Goal: Complete application form: Complete application form

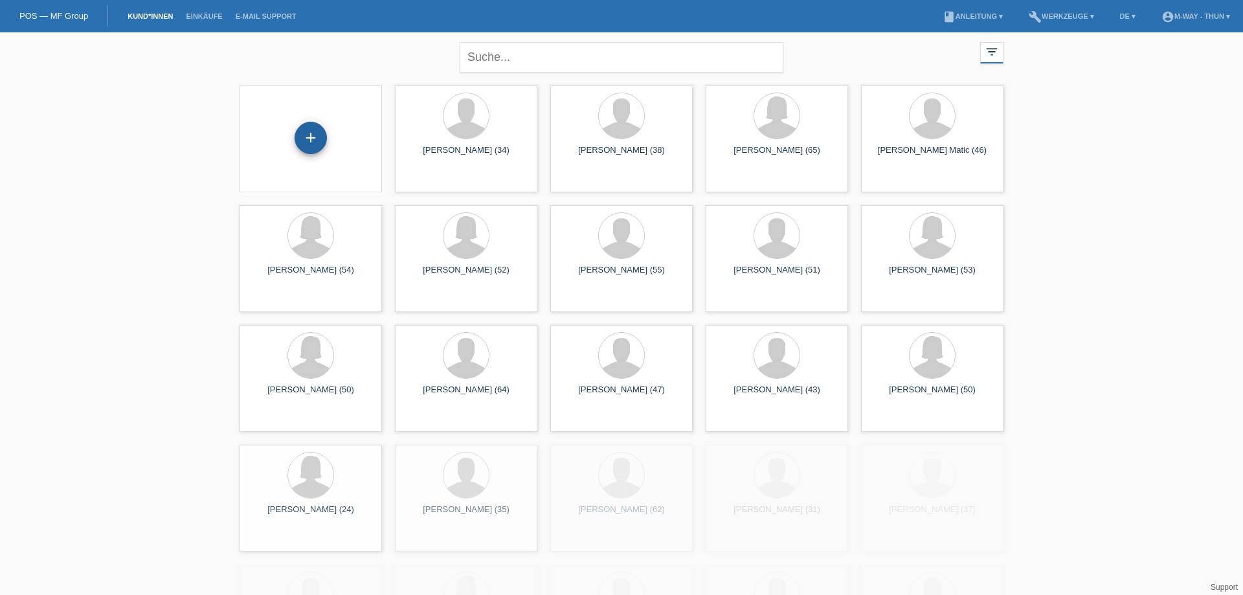
click at [307, 133] on div "+" at bounding box center [310, 138] width 32 height 32
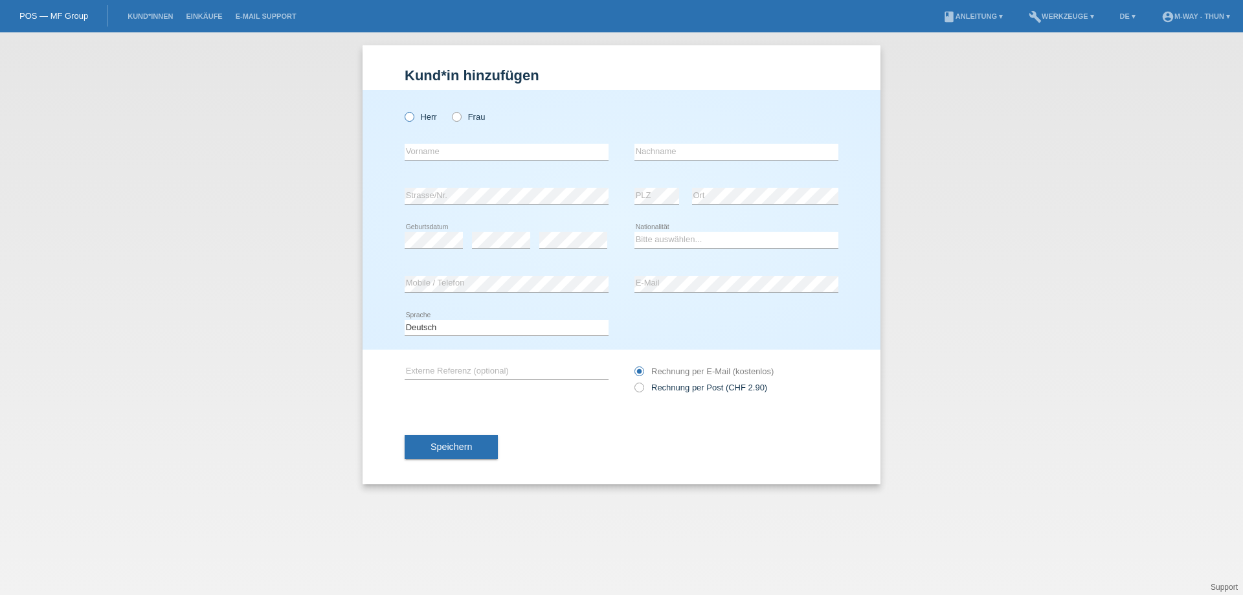
click at [403, 110] on icon at bounding box center [403, 110] width 0 height 0
click at [408, 120] on input "Herr" at bounding box center [409, 116] width 8 height 8
radio input "true"
click at [449, 150] on input "text" at bounding box center [507, 152] width 204 height 16
click at [526, 134] on div "error Vorname" at bounding box center [507, 152] width 204 height 44
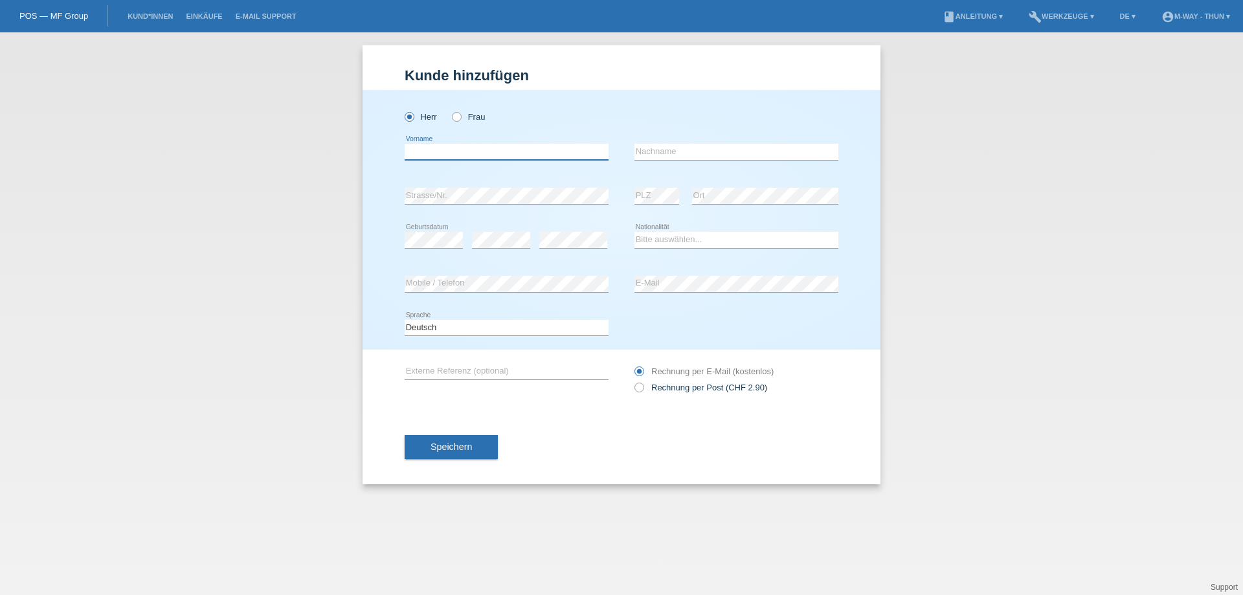
click at [500, 150] on input "text" at bounding box center [507, 152] width 204 height 16
type input "[PERSON_NAME]"
click at [674, 161] on icon at bounding box center [736, 160] width 204 height 1
click at [678, 158] on input "text" at bounding box center [736, 152] width 204 height 16
type input "Rumo"
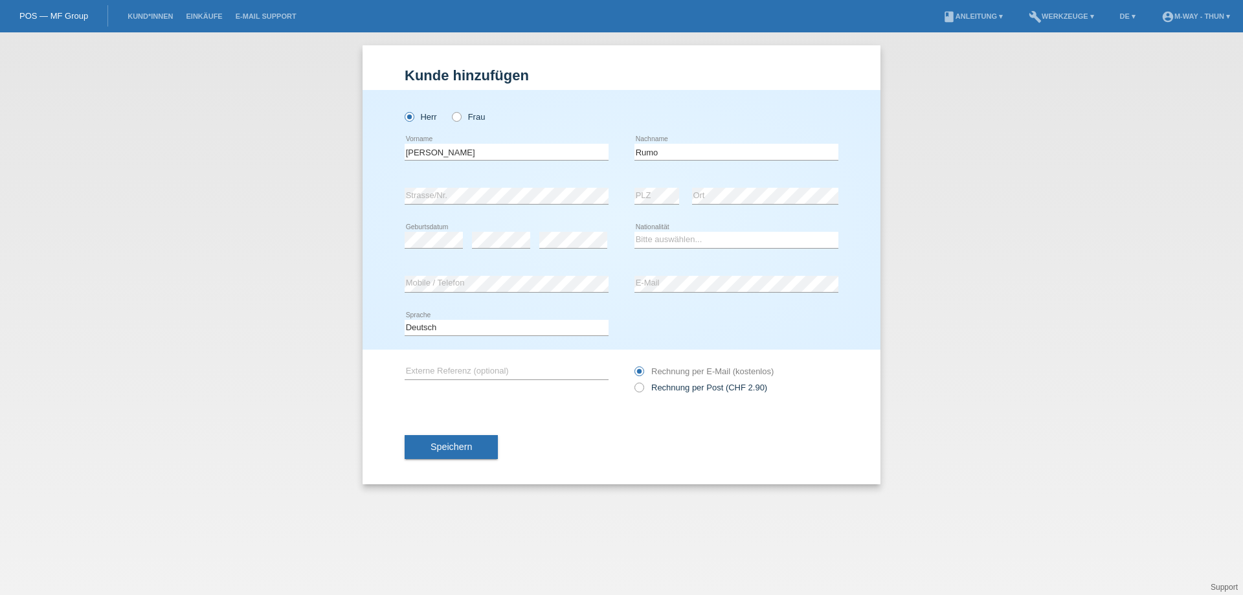
click at [477, 217] on div "error Strasse/Nr." at bounding box center [507, 196] width 204 height 44
click at [734, 230] on div "Bitte auswählen... Schweiz Deutschland Liechtenstein Österreich ------------ Af…" at bounding box center [736, 240] width 204 height 44
click at [737, 241] on select "Bitte auswählen... Schweiz Deutschland Liechtenstein Österreich ------------ Af…" at bounding box center [736, 240] width 204 height 16
select select "CH"
click at [634, 232] on select "Bitte auswählen... Schweiz Deutschland Liechtenstein Österreich ------------ Af…" at bounding box center [736, 240] width 204 height 16
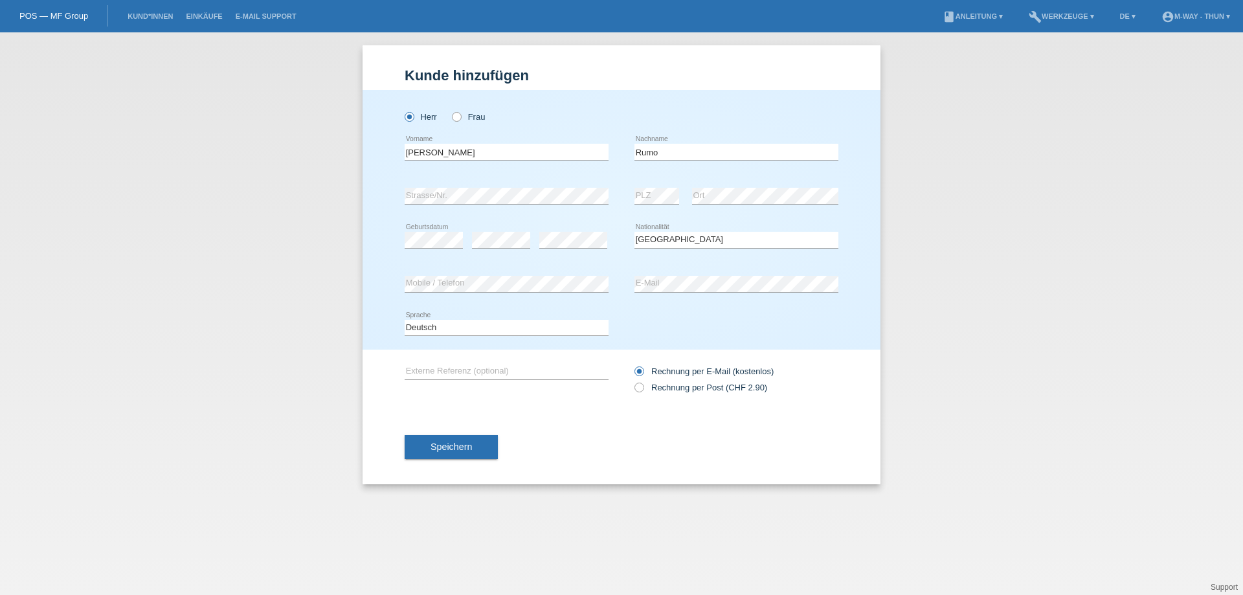
click at [675, 329] on div "Deutsch Français Italiano English error Sprache" at bounding box center [622, 328] width 434 height 44
click at [452, 439] on button "Speichern" at bounding box center [451, 447] width 93 height 25
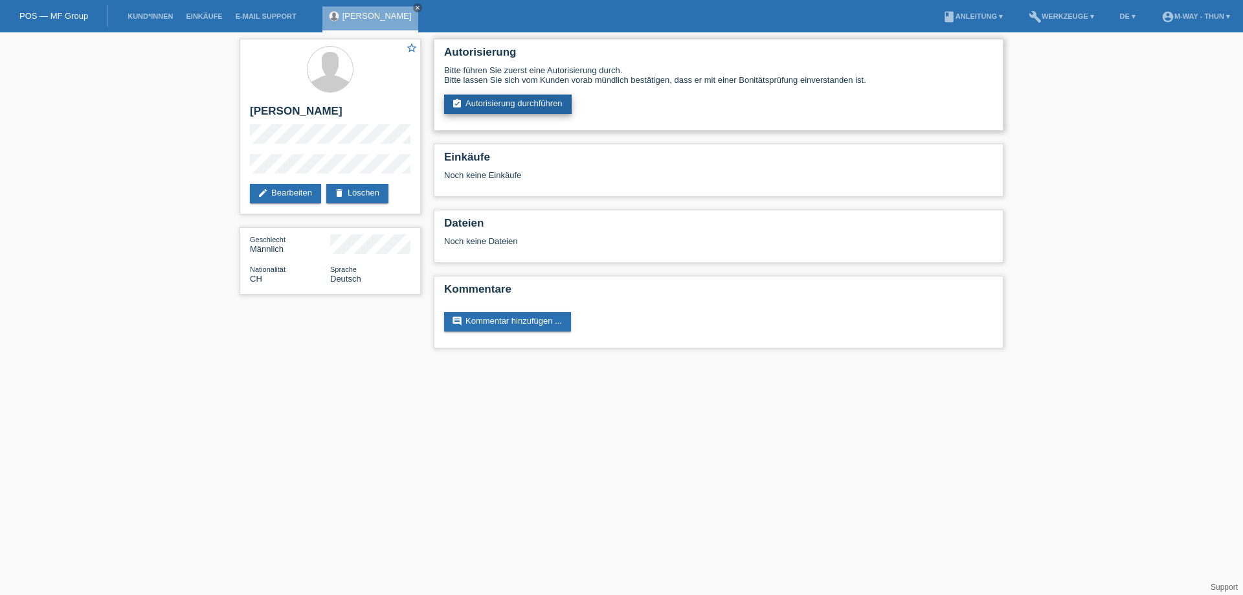
click at [508, 108] on link "assignment_turned_in Autorisierung durchführen" at bounding box center [507, 103] width 127 height 19
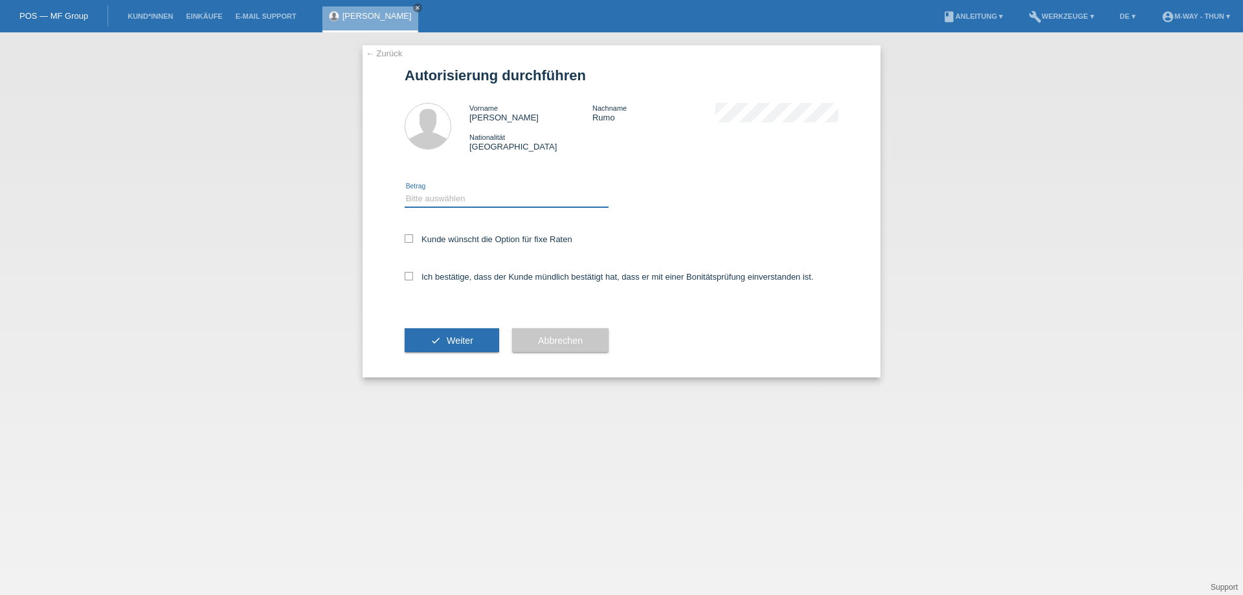
click at [456, 197] on select "Bitte auswählen CHF 1.00 - CHF 499.00 CHF 500.00 - CHF 1'999.00 CHF 2'000.00 - …" at bounding box center [507, 199] width 204 height 16
select select "3"
click at [405, 191] on select "Bitte auswählen CHF 1.00 - CHF 499.00 CHF 500.00 - CHF 1'999.00 CHF 2'000.00 - …" at bounding box center [507, 199] width 204 height 16
click at [493, 238] on label "Kunde wünscht die Option für fixe Raten" at bounding box center [489, 239] width 168 height 10
click at [413, 238] on input "Kunde wünscht die Option für fixe Raten" at bounding box center [409, 238] width 8 height 8
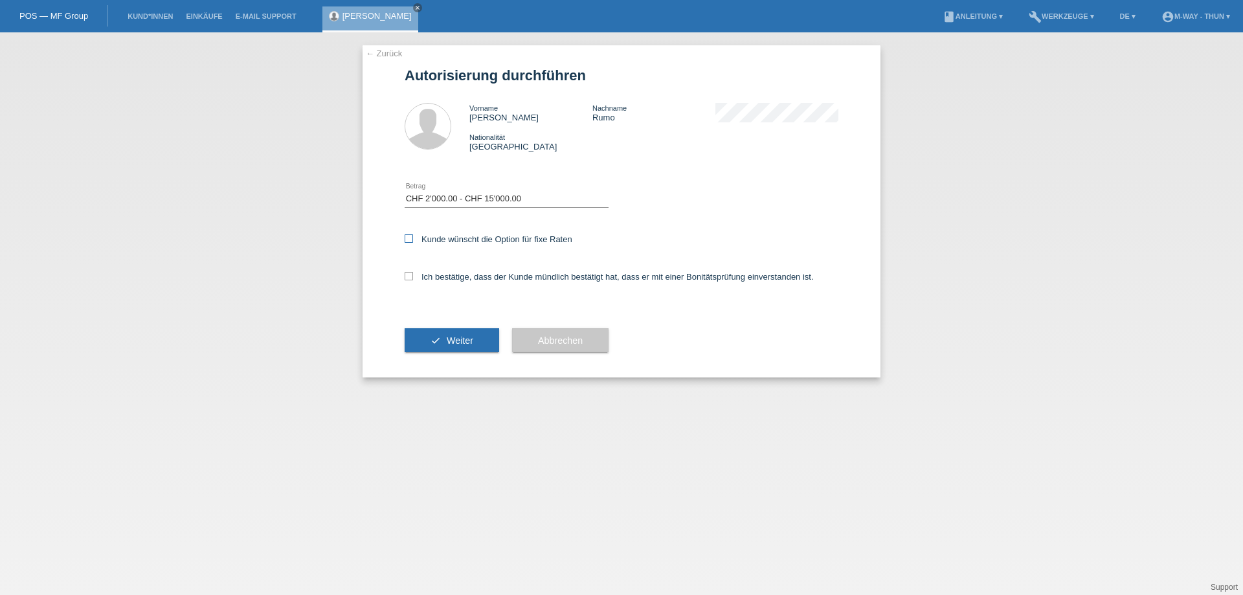
checkbox input "true"
click at [496, 273] on label "Ich bestätige, dass der Kunde mündlich bestätigt hat, dass er mit einer Bonität…" at bounding box center [609, 277] width 409 height 10
click at [413, 273] on input "Ich bestätige, dass der Kunde mündlich bestätigt hat, dass er mit einer Bonität…" at bounding box center [409, 276] width 8 height 8
checkbox input "true"
click at [449, 339] on span "Weiter" at bounding box center [460, 340] width 27 height 10
